Goal: Task Accomplishment & Management: Use online tool/utility

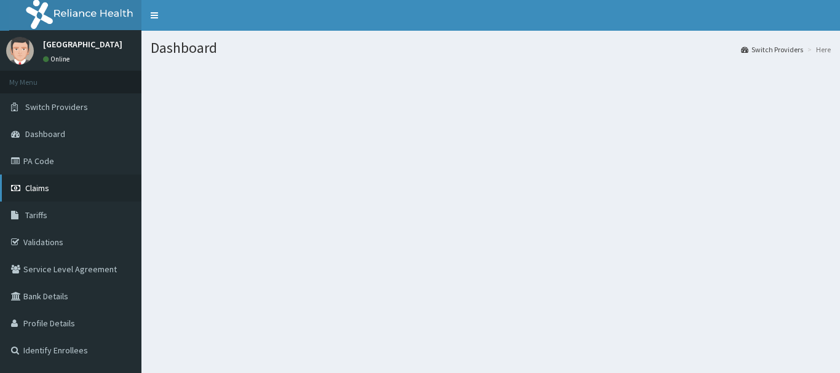
click at [49, 191] on span "Claims" at bounding box center [37, 188] width 24 height 11
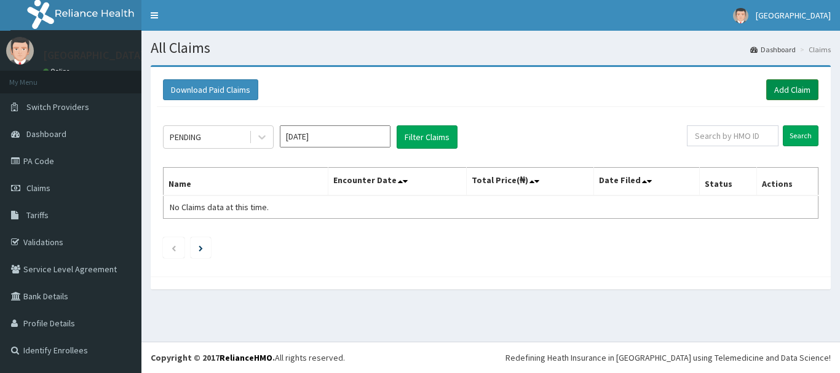
click at [790, 94] on link "Add Claim" at bounding box center [792, 89] width 52 height 21
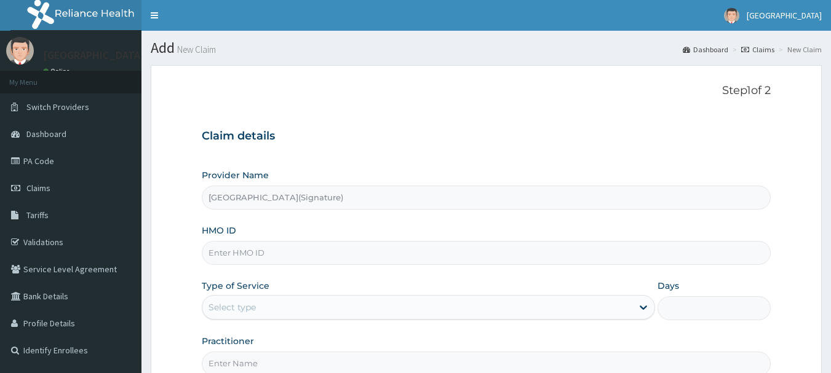
type input "[GEOGRAPHIC_DATA](Signature)"
